Goal: Use online tool/utility: Utilize a website feature to perform a specific function

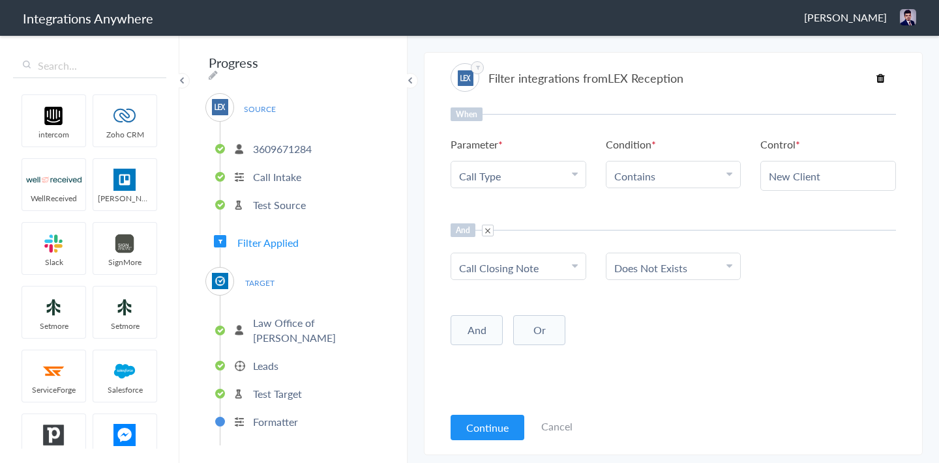
click at [486, 229] on span at bounding box center [488, 231] width 12 height 12
click at [481, 243] on button "And" at bounding box center [476, 241] width 52 height 30
click at [478, 266] on span "Choose Parameter" at bounding box center [501, 268] width 85 height 15
click at [489, 306] on input "text" at bounding box center [518, 304] width 134 height 28
type input "case"
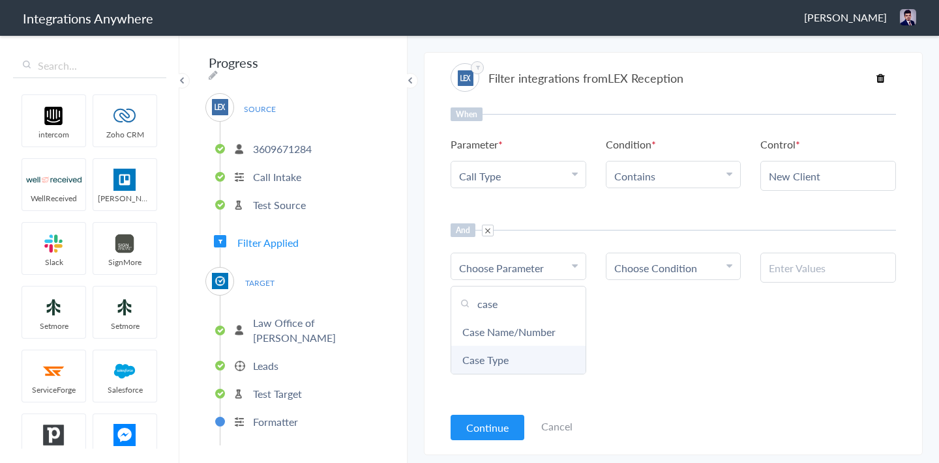
click at [478, 359] on link "Case Type" at bounding box center [518, 360] width 134 height 28
click at [624, 268] on span "Choose Condition" at bounding box center [655, 268] width 83 height 15
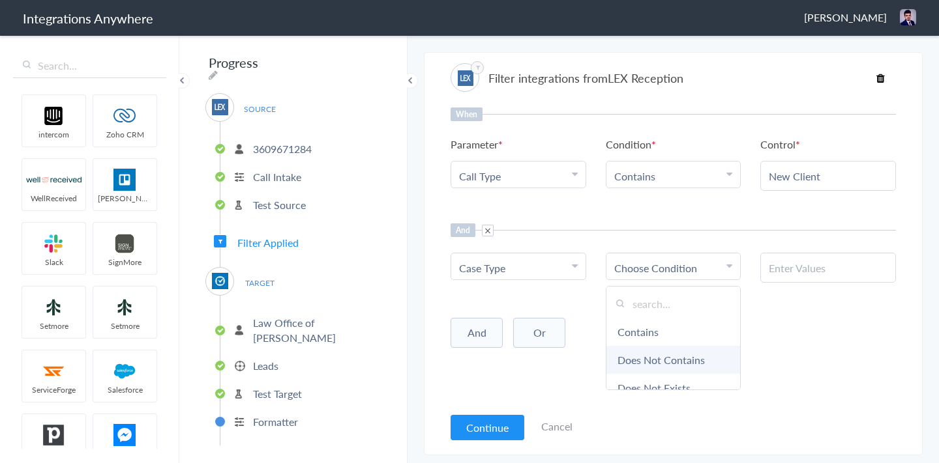
click at [640, 366] on link "Does Not Contains" at bounding box center [673, 360] width 134 height 28
click at [796, 265] on input "text" at bounding box center [827, 268] width 119 height 15
paste input "All Other Cases"
type input "All Other Cases"
click at [486, 327] on button "And" at bounding box center [476, 333] width 52 height 30
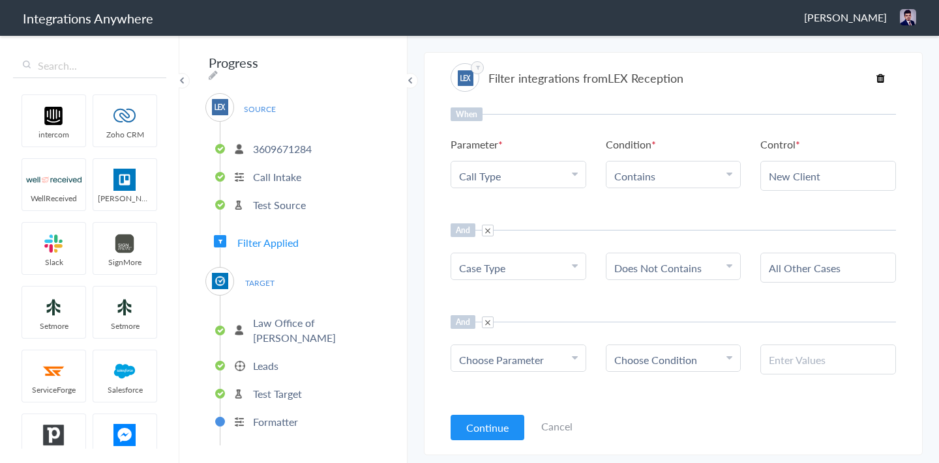
click at [491, 357] on span "Choose Parameter" at bounding box center [501, 360] width 85 height 15
click at [500, 394] on input "text" at bounding box center [518, 396] width 134 height 28
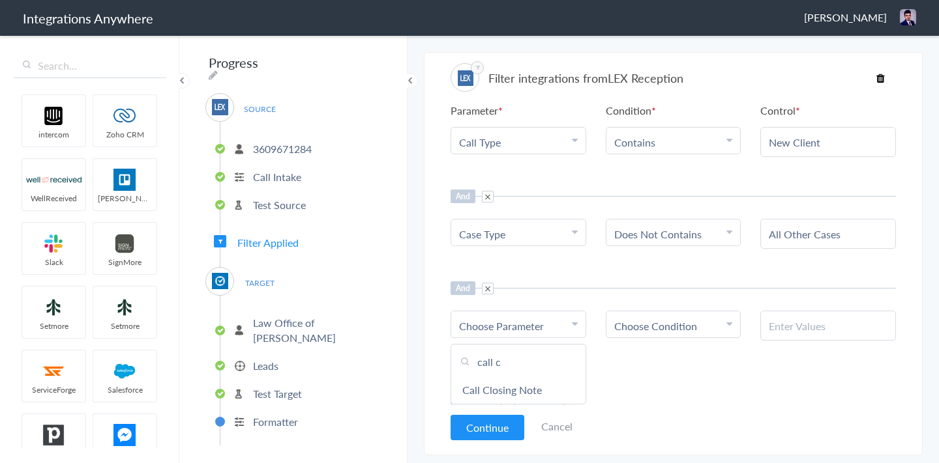
scroll to position [35, 0]
type input "call c"
click at [483, 391] on link "Call Closing Note" at bounding box center [518, 389] width 134 height 28
click at [647, 327] on span "Choose Condition" at bounding box center [655, 325] width 83 height 15
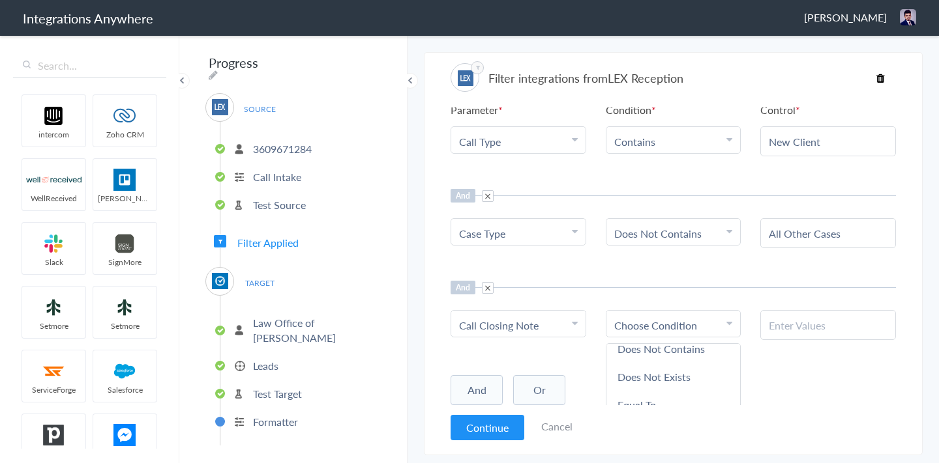
click at [489, 289] on span at bounding box center [488, 288] width 12 height 12
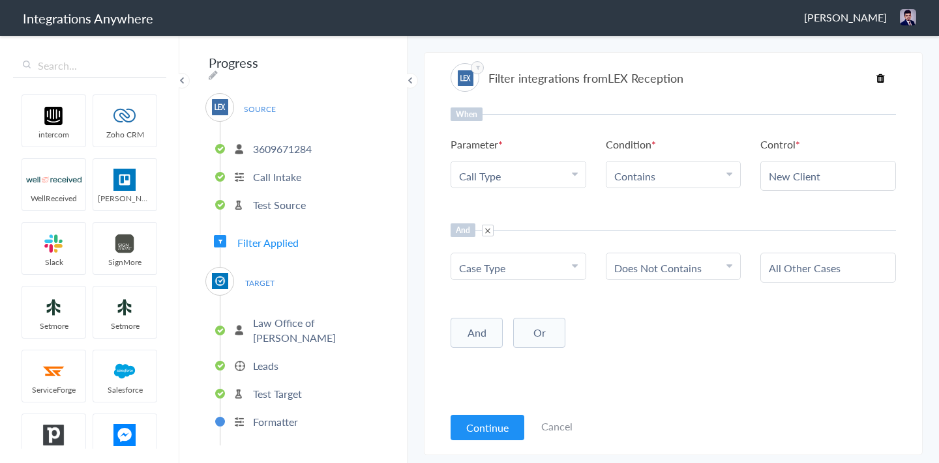
scroll to position [0, 0]
click at [483, 423] on button "Continue" at bounding box center [487, 427] width 74 height 25
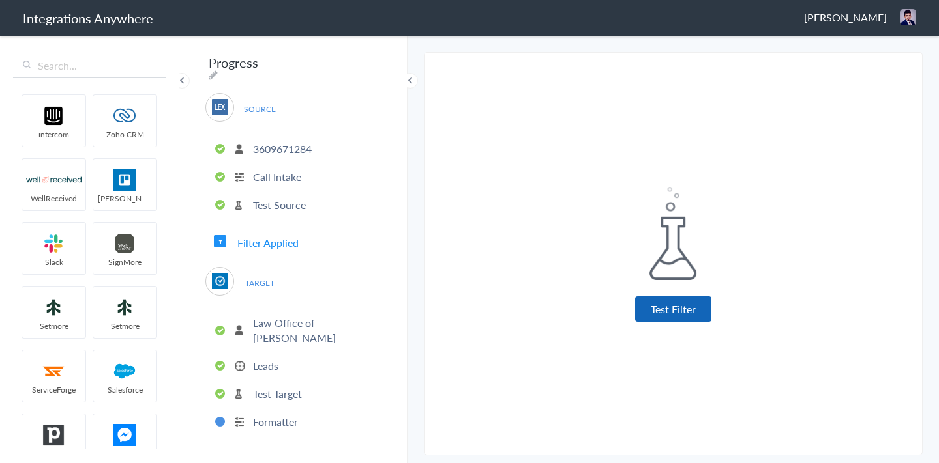
click at [657, 312] on button "Test Filter" at bounding box center [673, 309] width 76 height 25
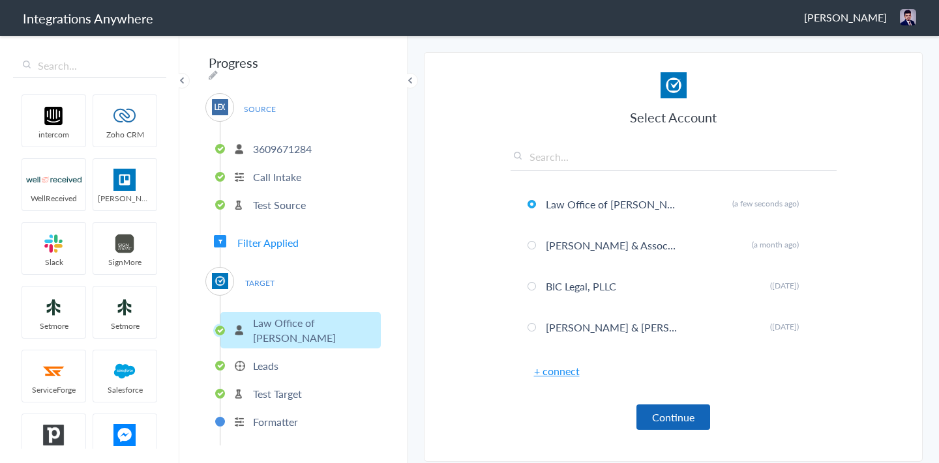
click at [649, 413] on button "Continue" at bounding box center [673, 417] width 74 height 25
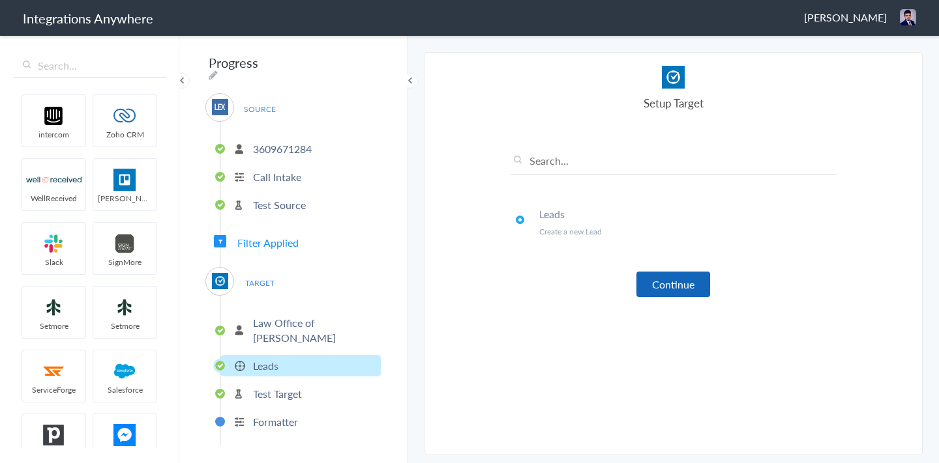
click at [654, 289] on button "Continue" at bounding box center [673, 284] width 74 height 25
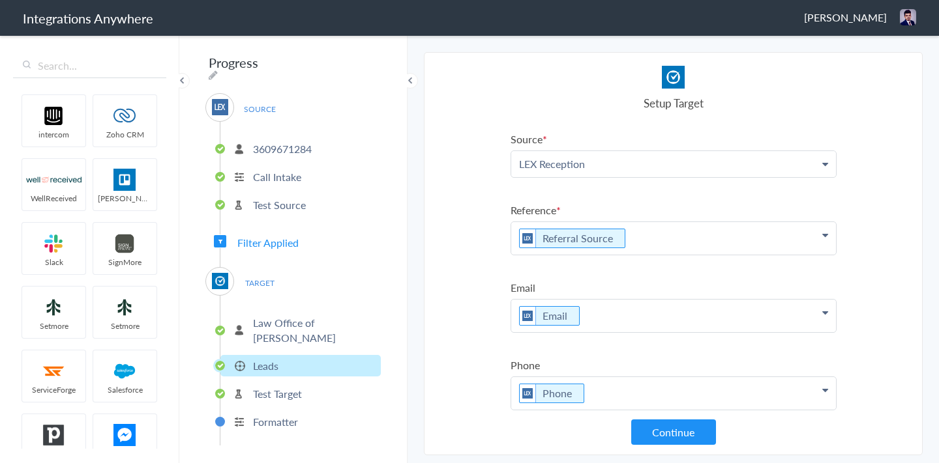
scroll to position [245, 0]
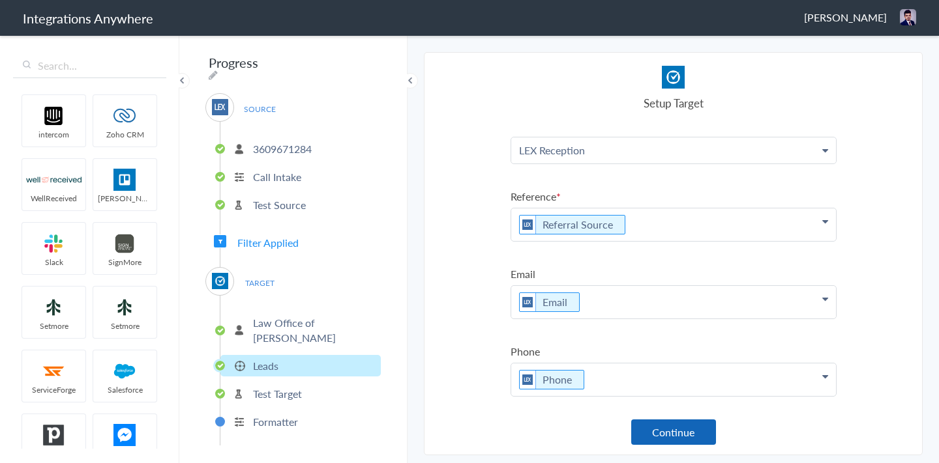
click at [676, 437] on button "Continue" at bounding box center [673, 432] width 85 height 25
